Goal: Task Accomplishment & Management: Manage account settings

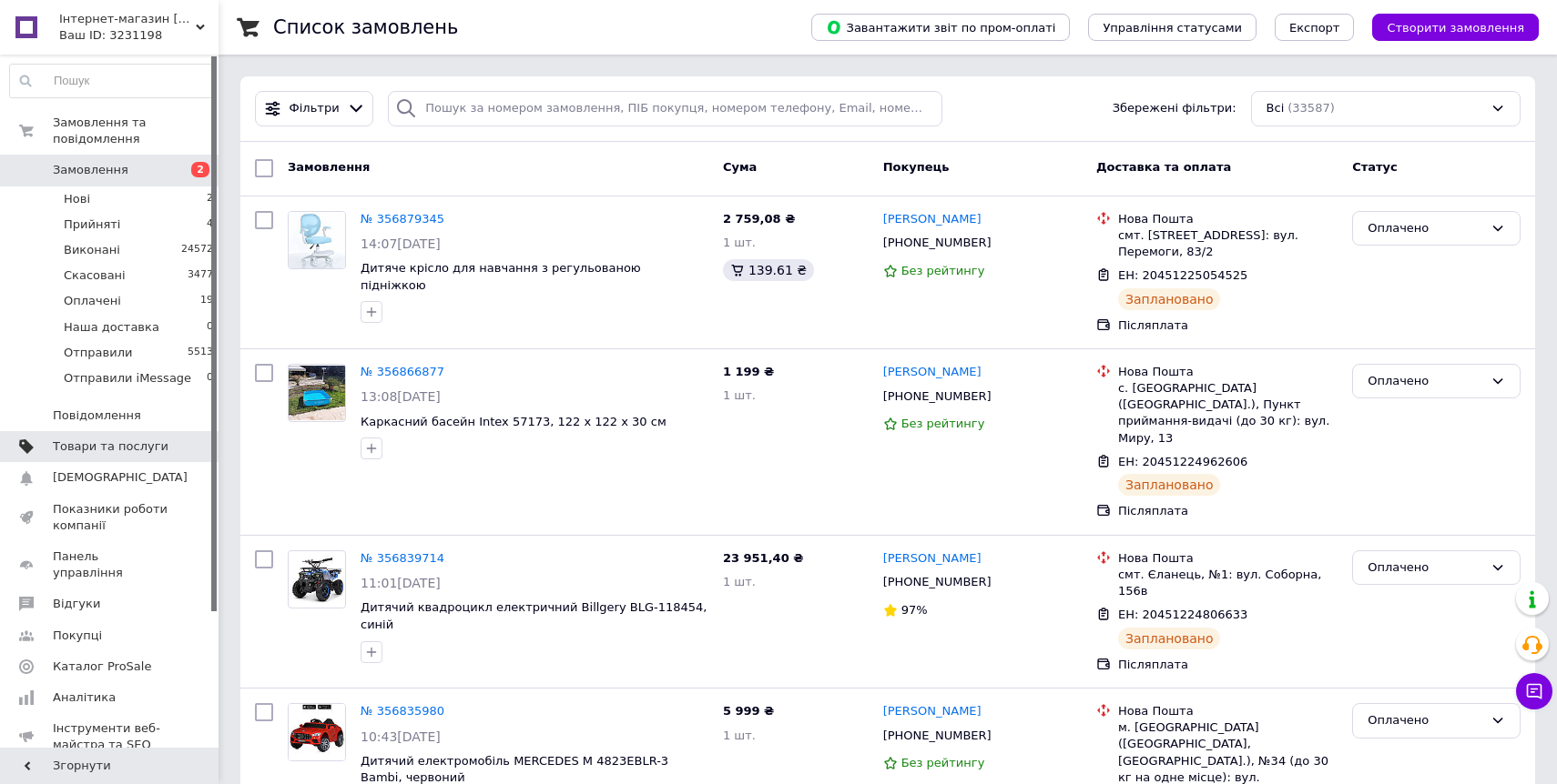
click at [134, 436] on link "Товари та послуги" at bounding box center [112, 446] width 224 height 31
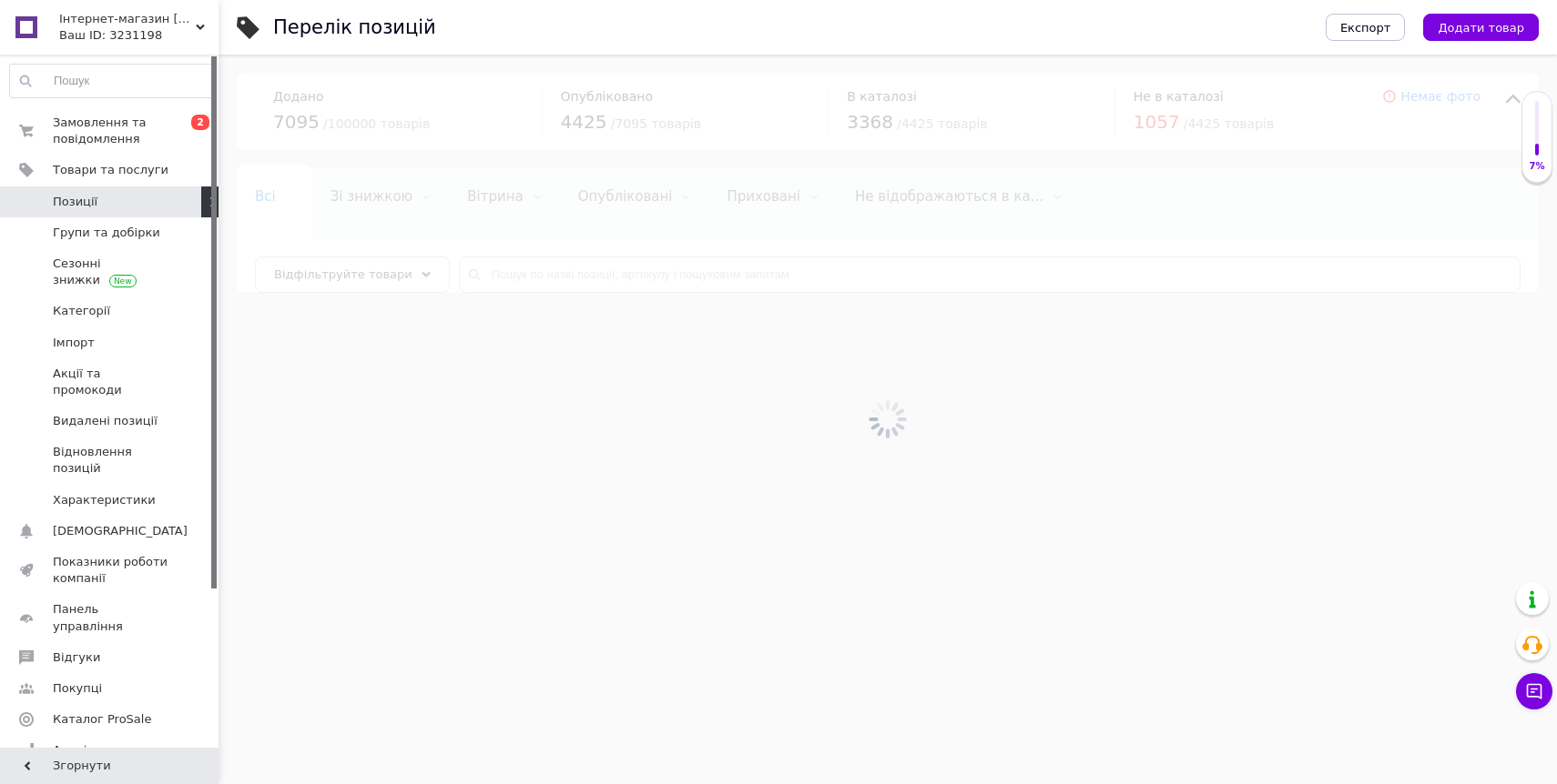
click at [578, 267] on div at bounding box center [887, 419] width 1338 height 729
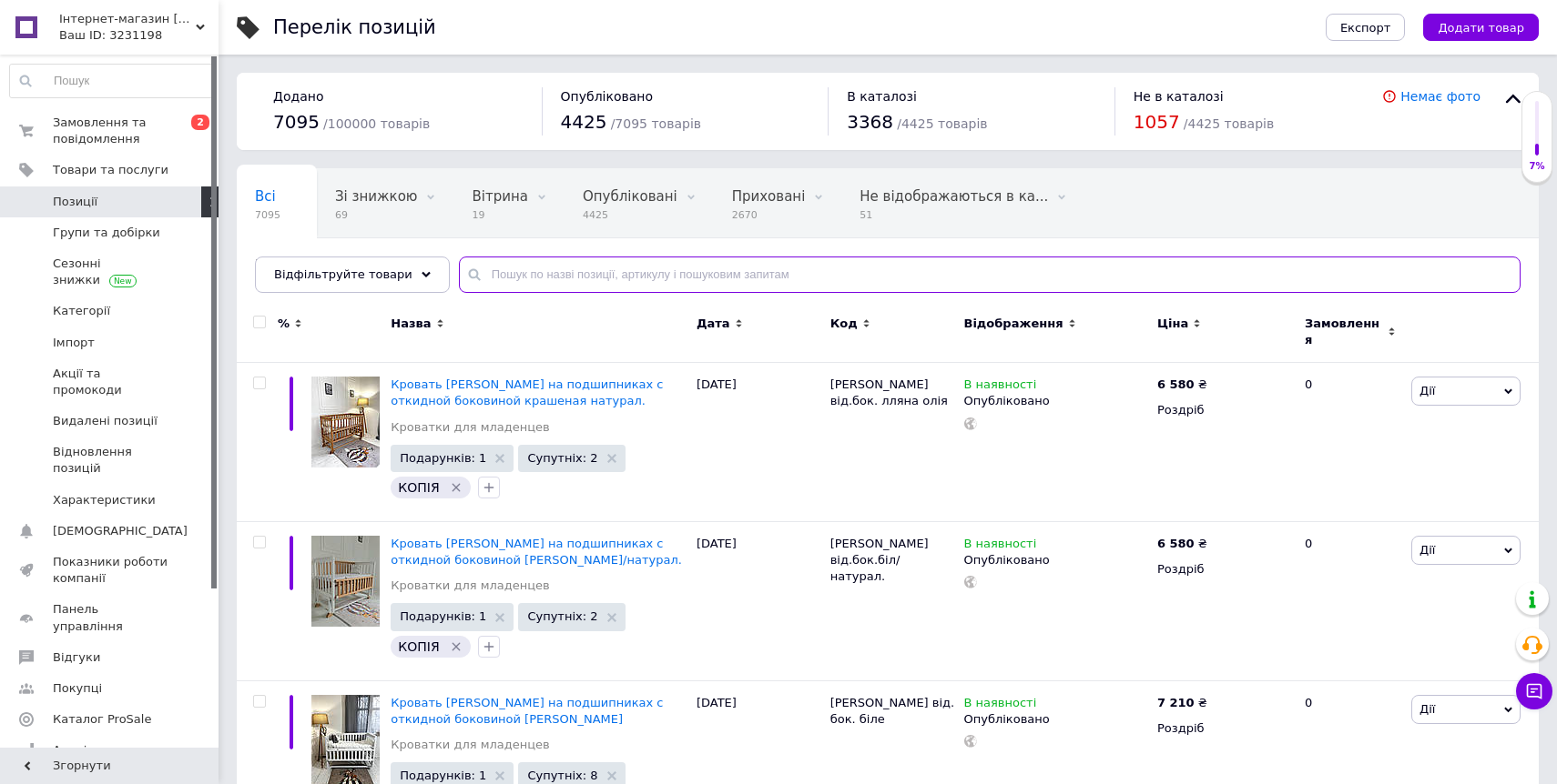
click at [576, 271] on input "text" at bounding box center [989, 275] width 1062 height 37
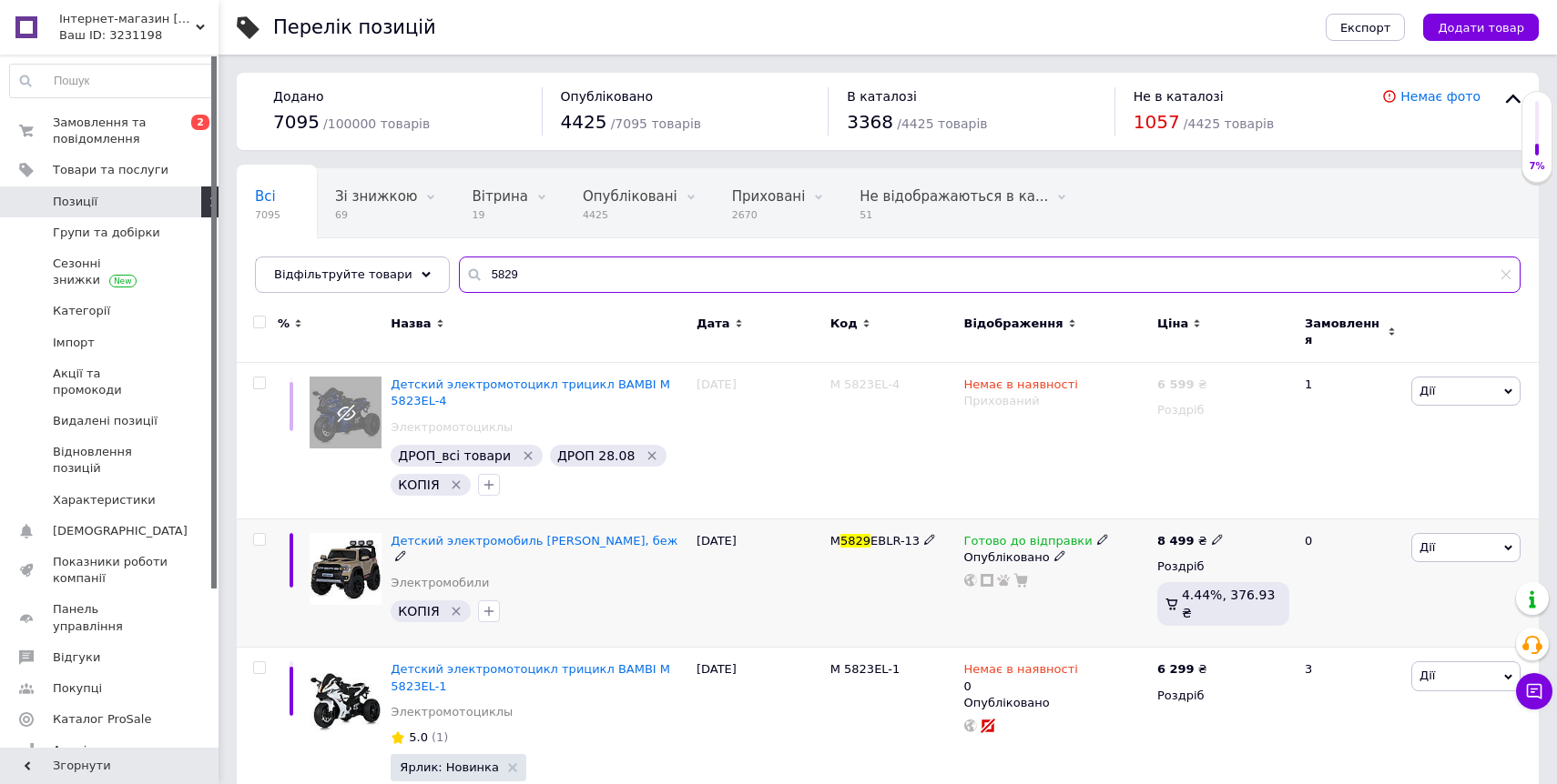
type input "5829"
click at [1096, 534] on icon at bounding box center [1101, 539] width 11 height 11
drag, startPoint x: 1160, startPoint y: 567, endPoint x: 1136, endPoint y: 568, distance: 24.0
click at [1149, 583] on li "Немає в наявності" at bounding box center [1201, 596] width 173 height 26
drag, startPoint x: 842, startPoint y: 584, endPoint x: 745, endPoint y: 345, distance: 257.9
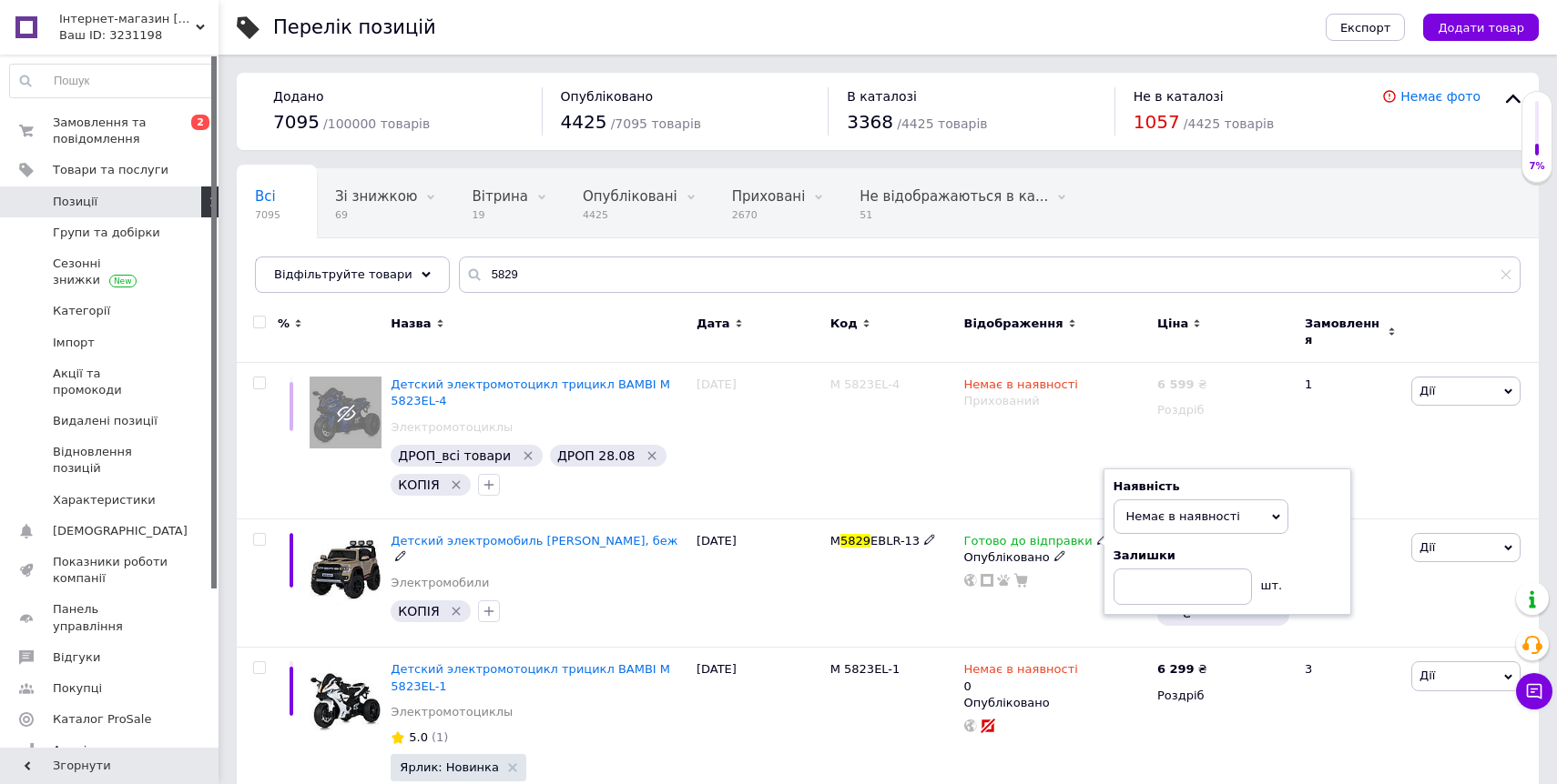
click at [842, 584] on div "M 5829 EBLR-13" at bounding box center [892, 584] width 134 height 130
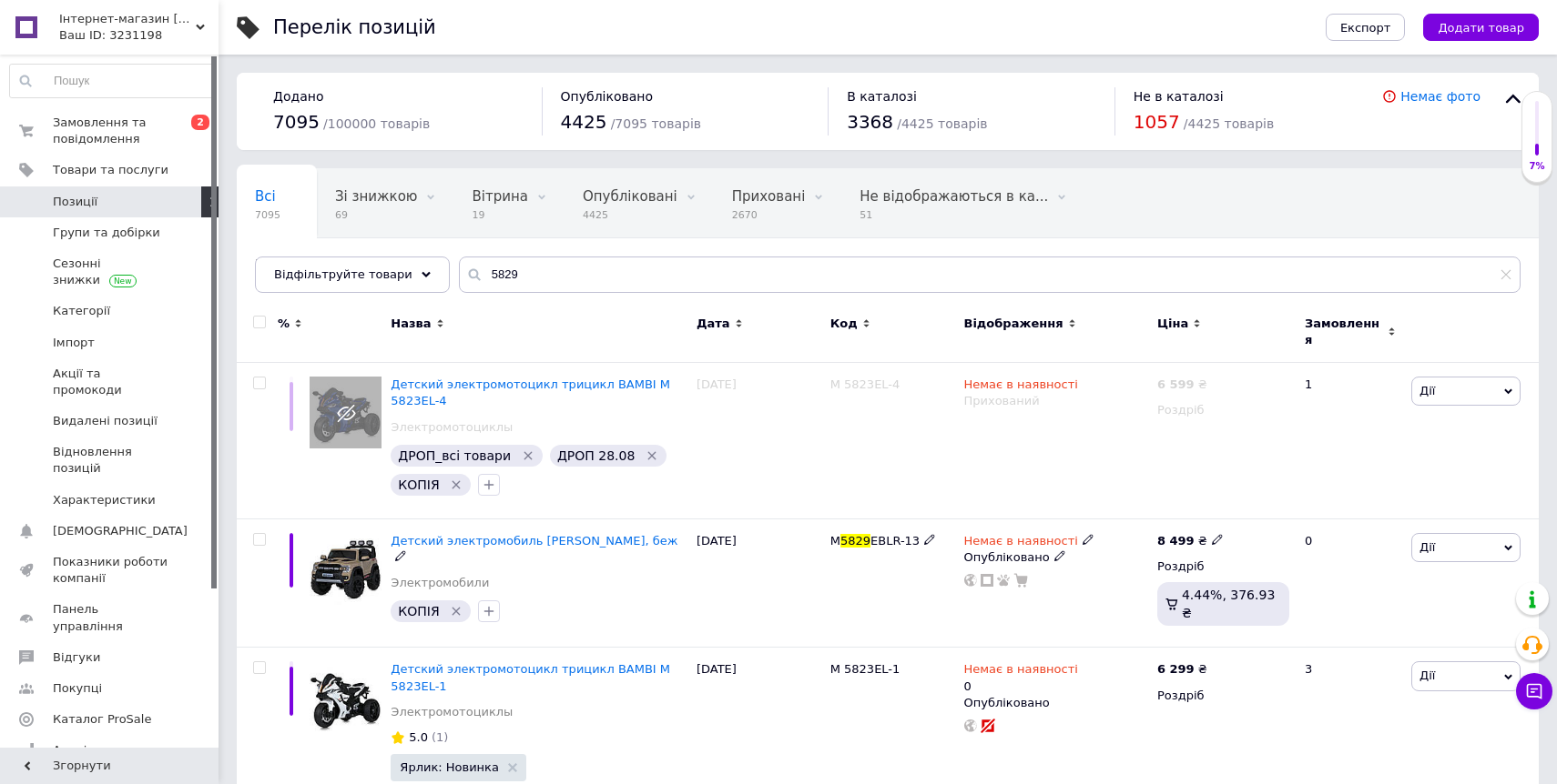
click at [502, 534] on span "Детский электромобиль [PERSON_NAME], беж" at bounding box center [534, 541] width 287 height 14
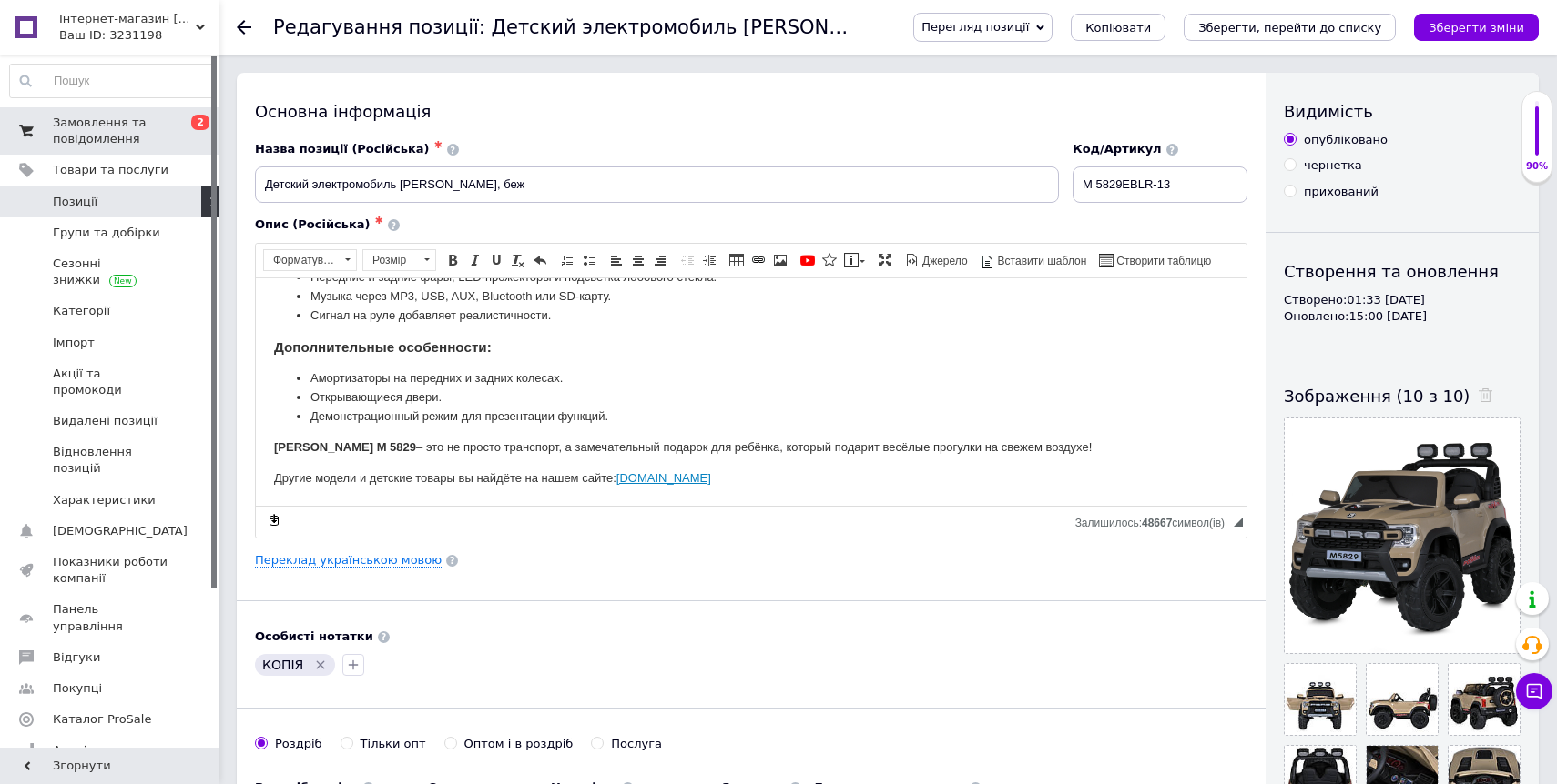
click at [101, 196] on span "Позиції" at bounding box center [111, 202] width 116 height 16
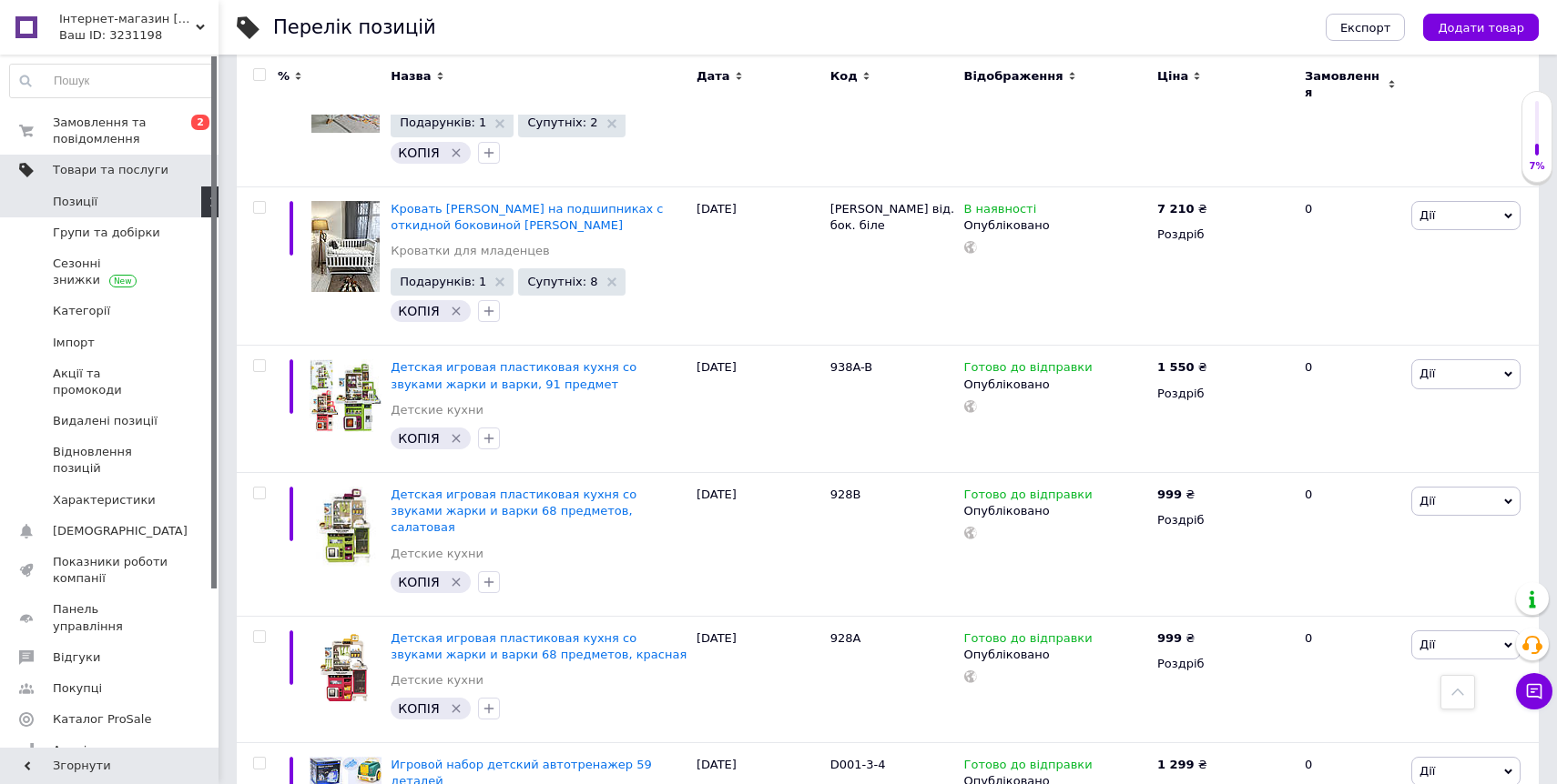
scroll to position [497, 0]
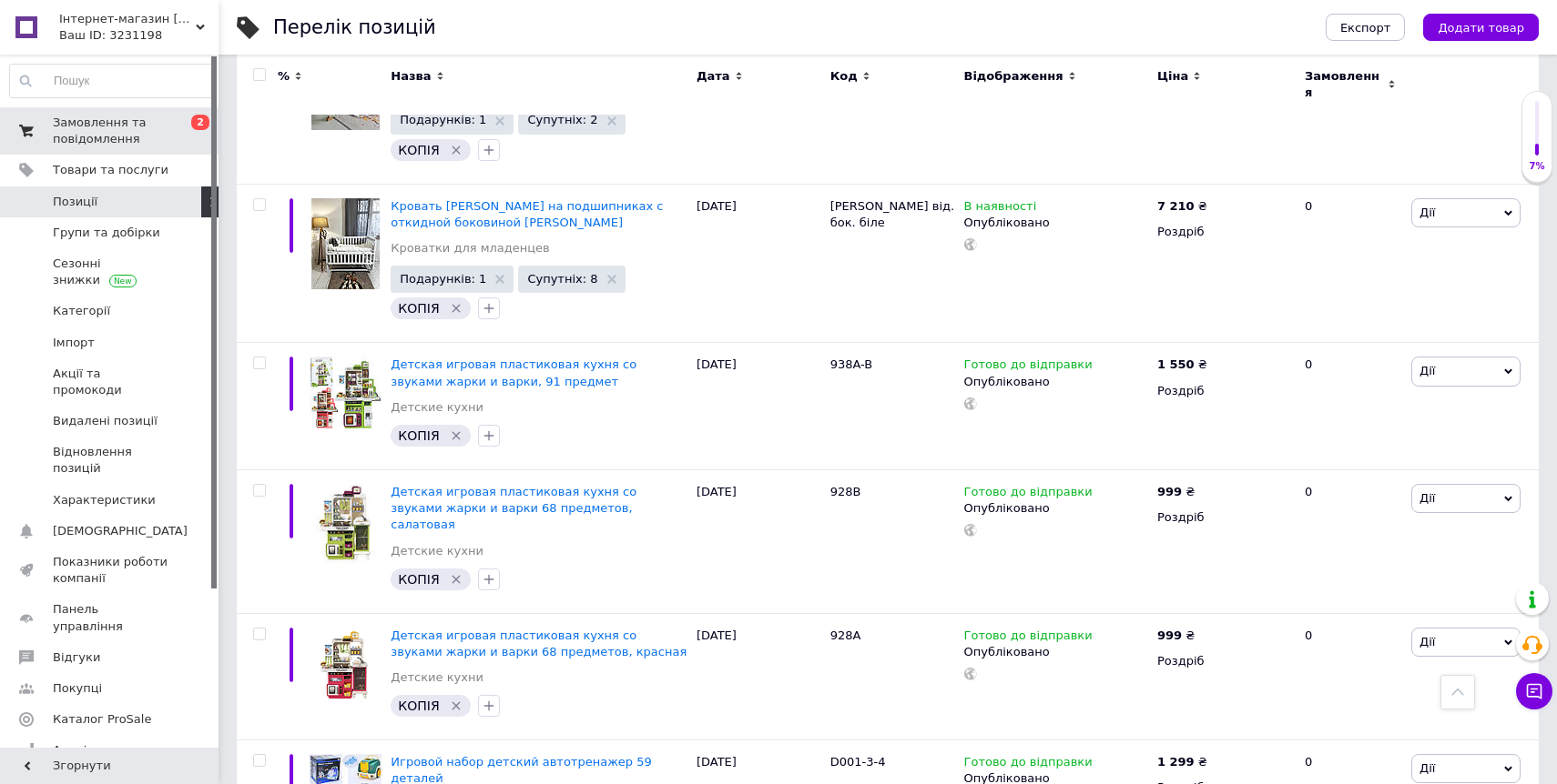
click at [112, 139] on span "Замовлення та повідомлення" at bounding box center [111, 131] width 116 height 33
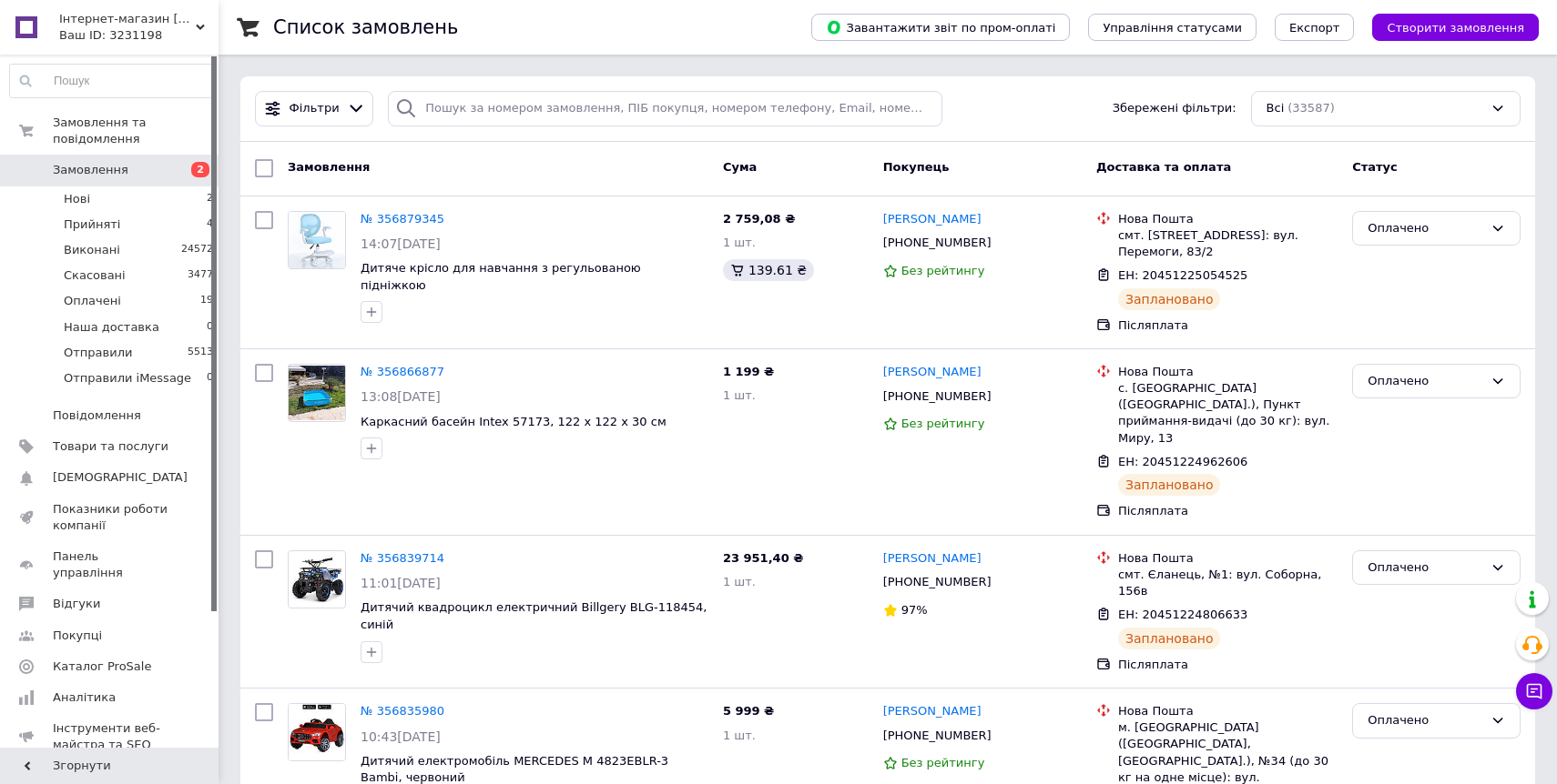
click at [128, 27] on div "Ваш ID: 3231198" at bounding box center [139, 35] width 159 height 16
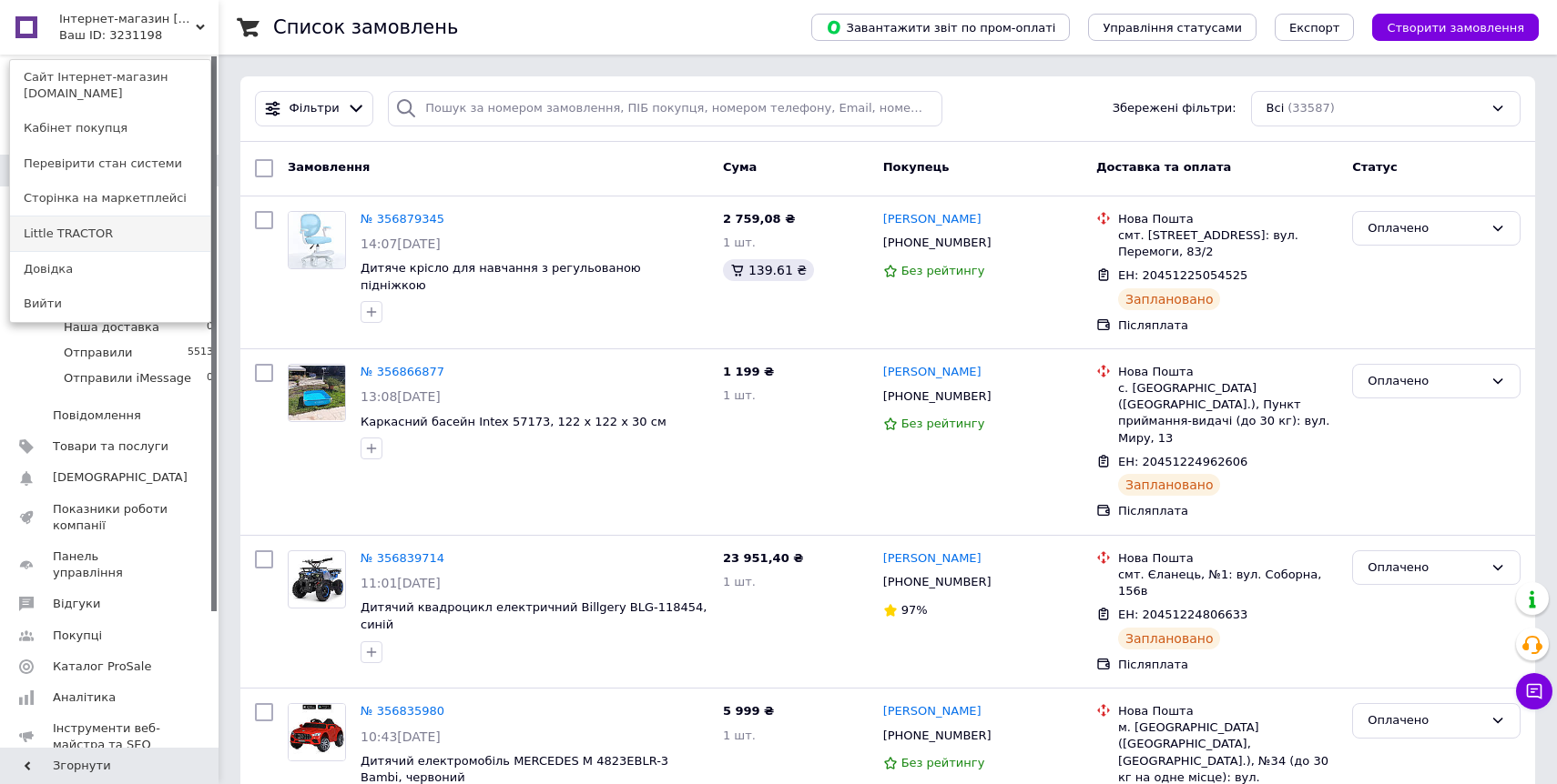
click at [126, 225] on link "Little TRACTOR" at bounding box center [110, 233] width 200 height 35
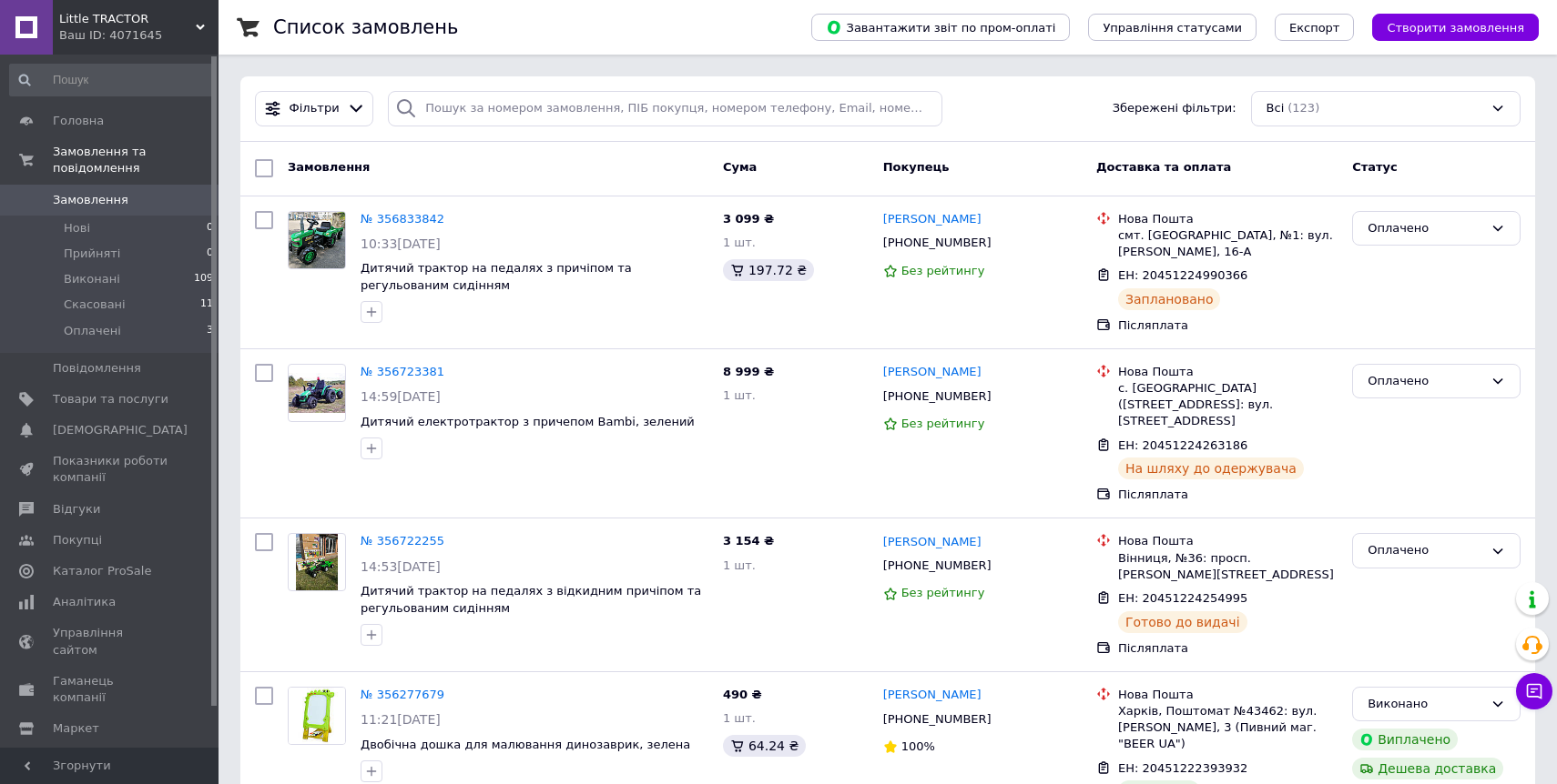
click at [132, 67] on input at bounding box center [112, 80] width 205 height 33
click at [373, 370] on link "№ 356723381" at bounding box center [403, 372] width 84 height 14
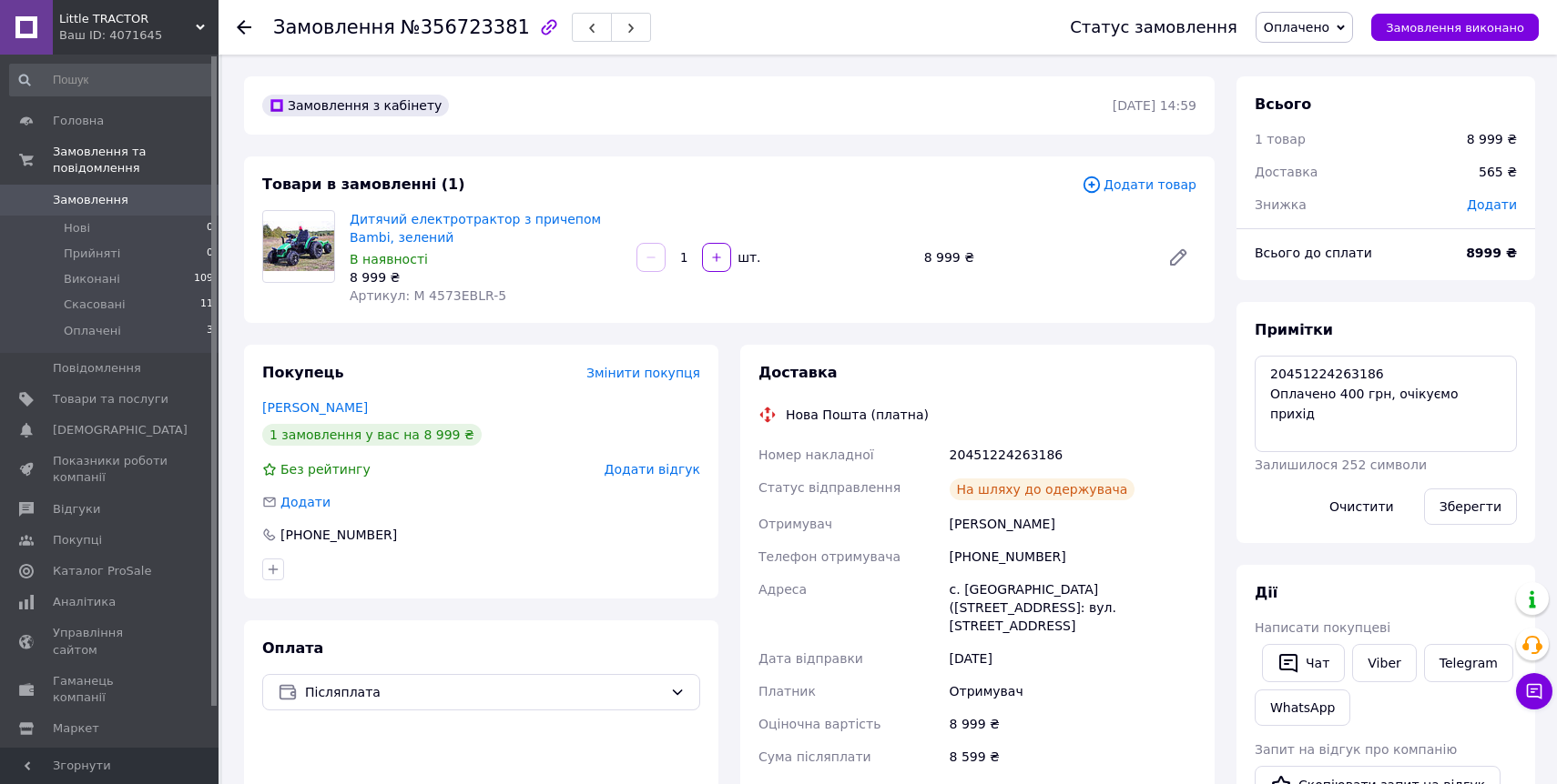
click at [147, 11] on span "Little TRACTOR" at bounding box center [127, 19] width 137 height 16
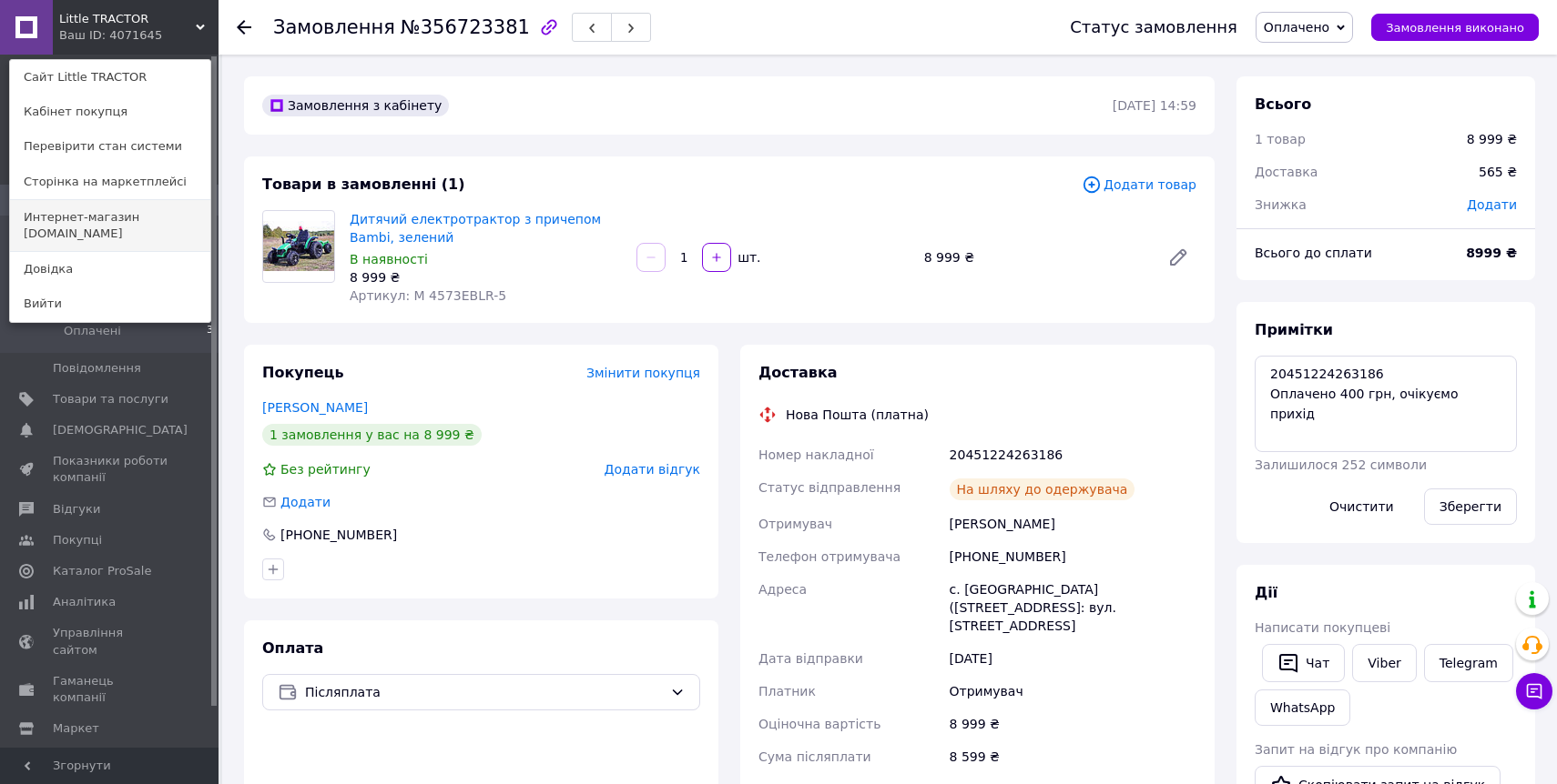
click at [104, 213] on link "Интернет-магазин elfik.in.ua" at bounding box center [110, 225] width 200 height 51
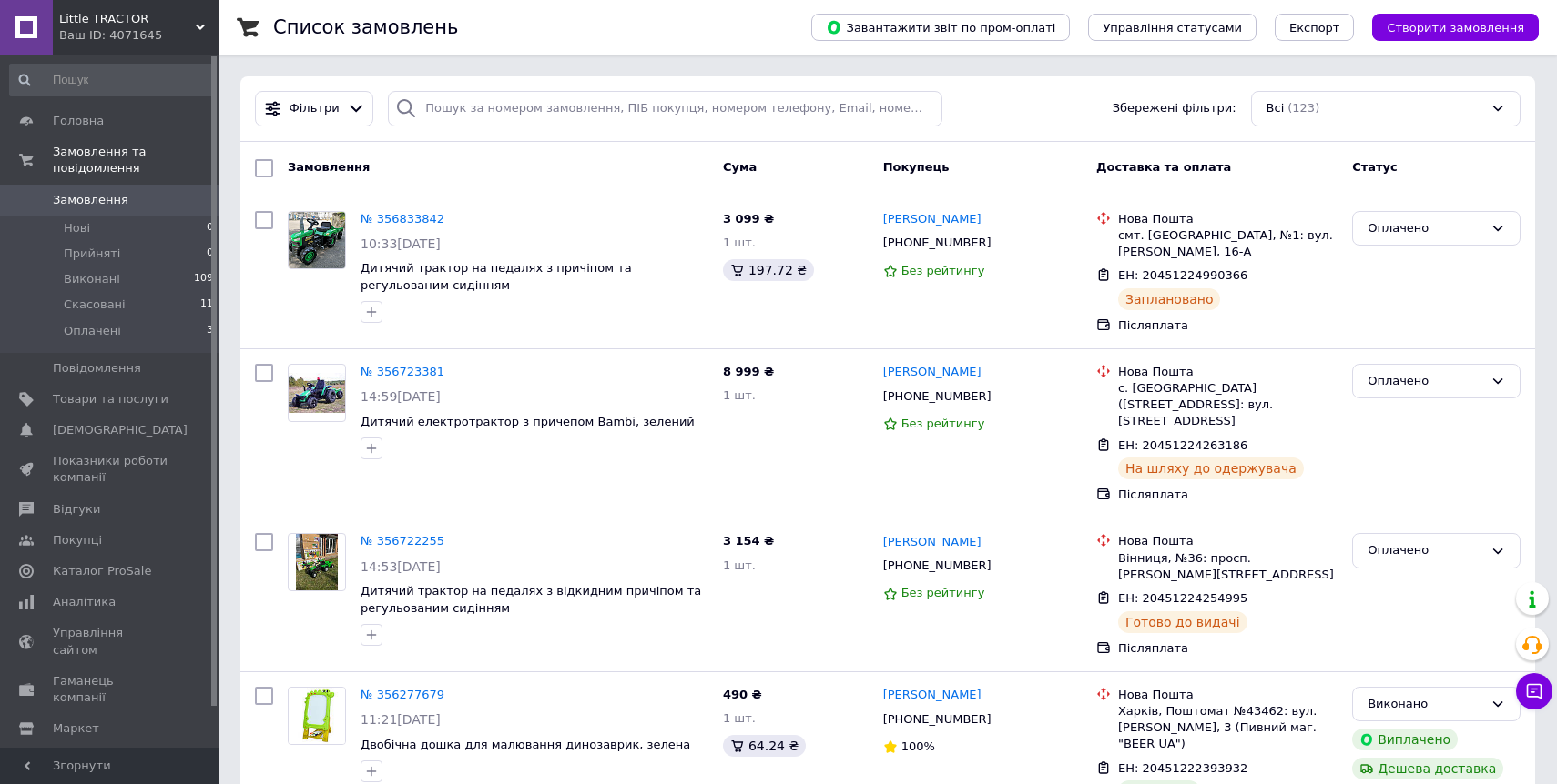
drag, startPoint x: 115, startPoint y: 34, endPoint x: 113, endPoint y: 69, distance: 35.1
click at [115, 34] on div "Ваш ID: 4071645" at bounding box center [139, 35] width 159 height 16
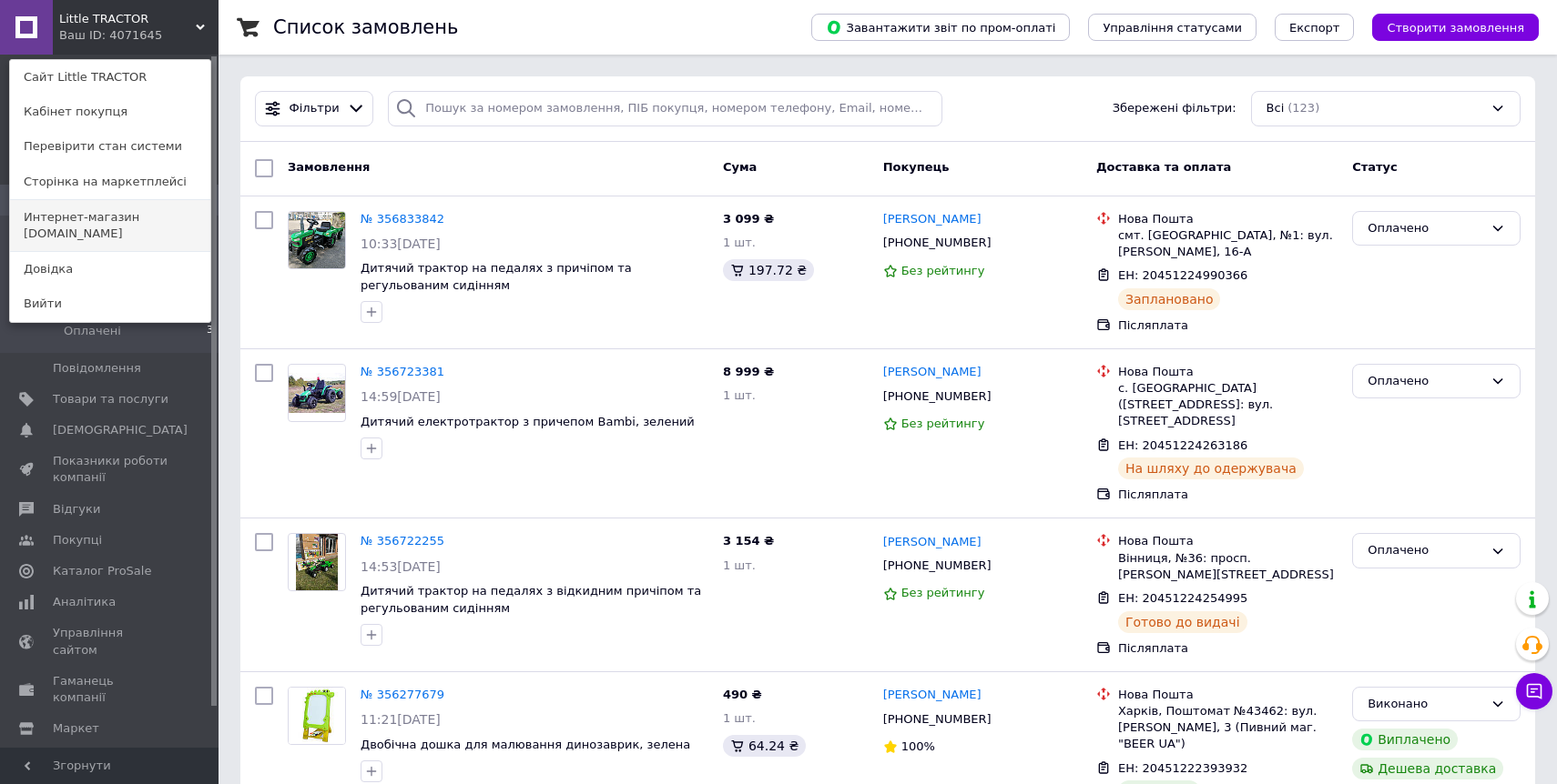
click at [127, 218] on link "Интернет-магазин elfik.in.ua" at bounding box center [110, 225] width 200 height 51
